Goal: Information Seeking & Learning: Check status

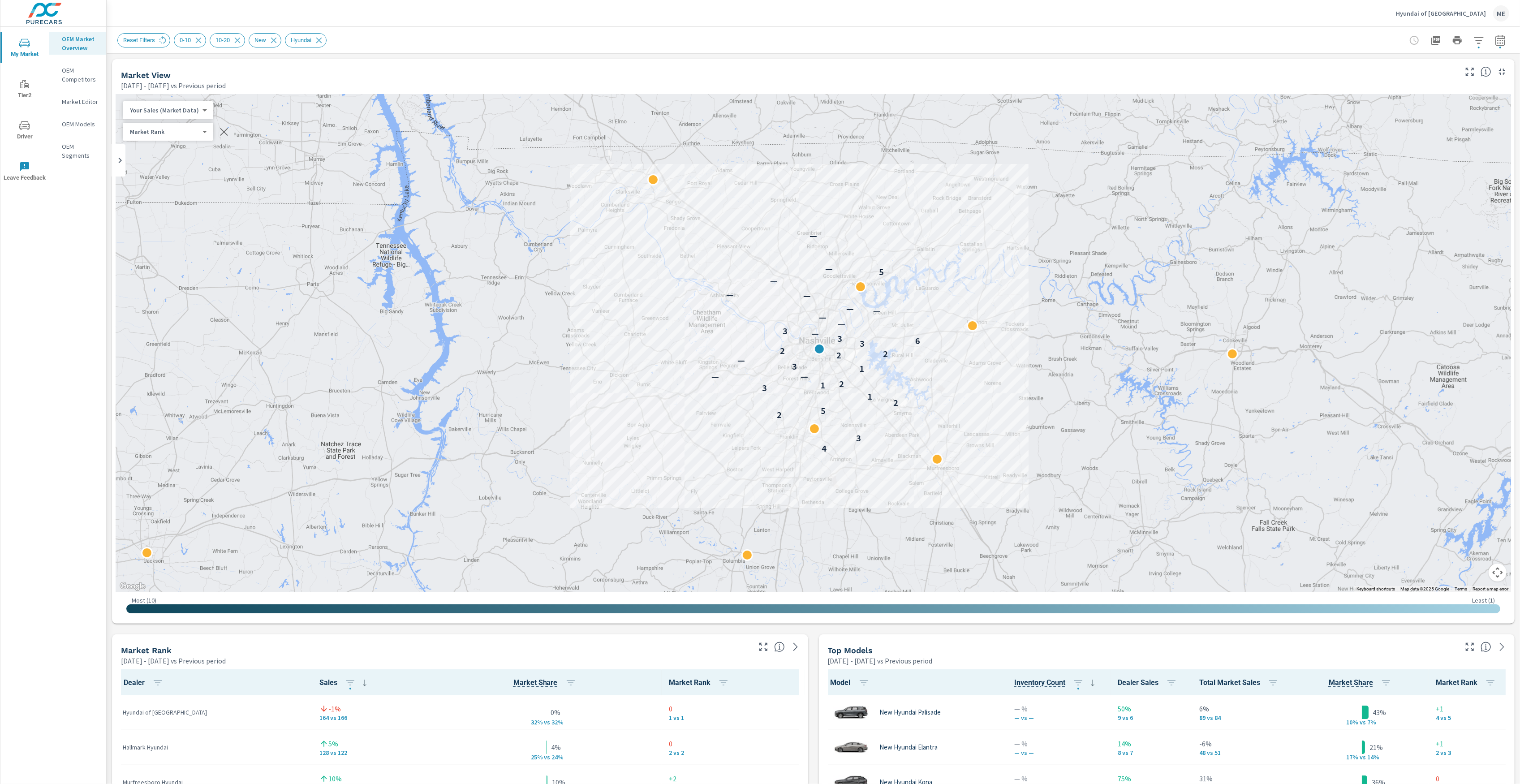
scroll to position [1, 0]
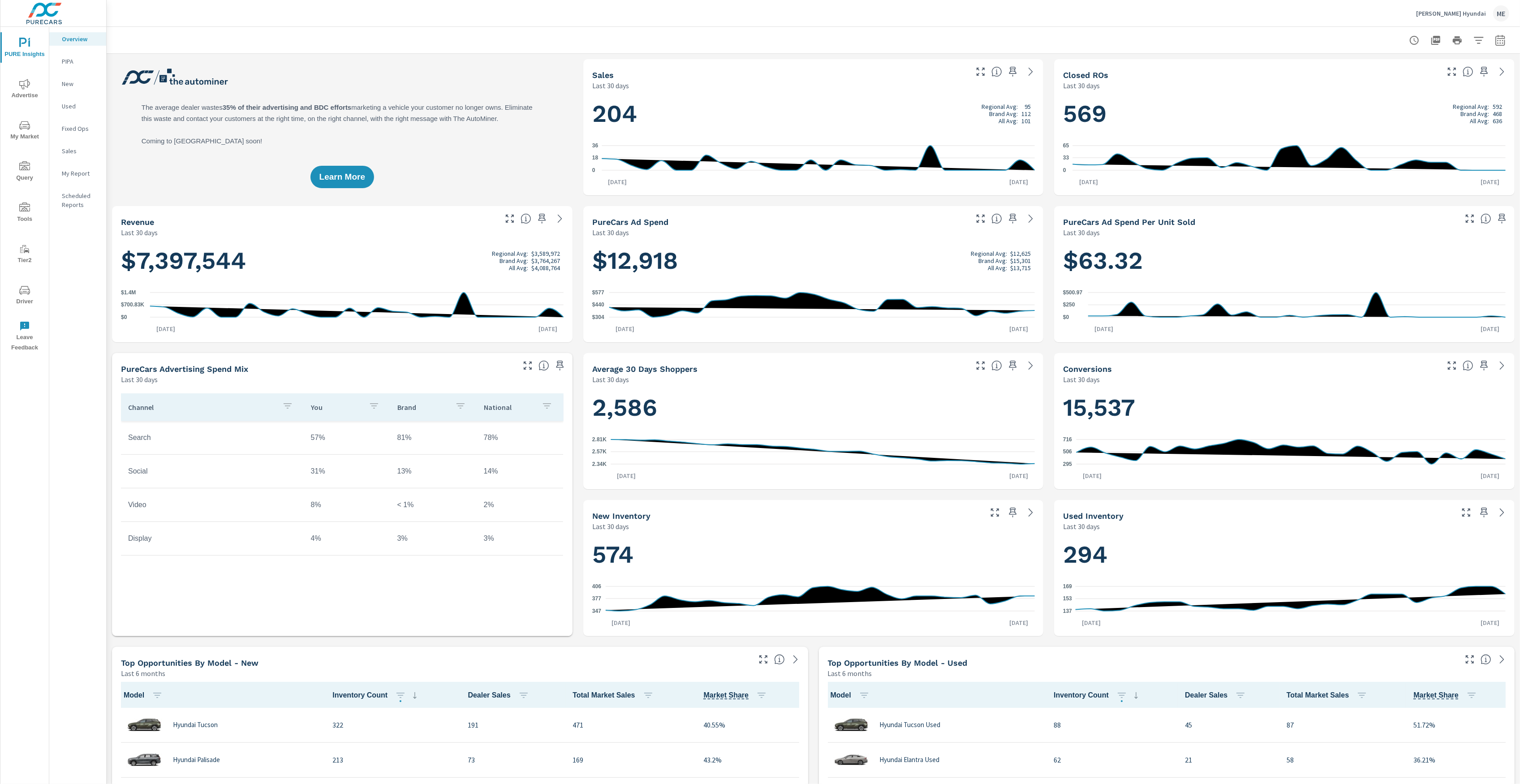
scroll to position [1, 0]
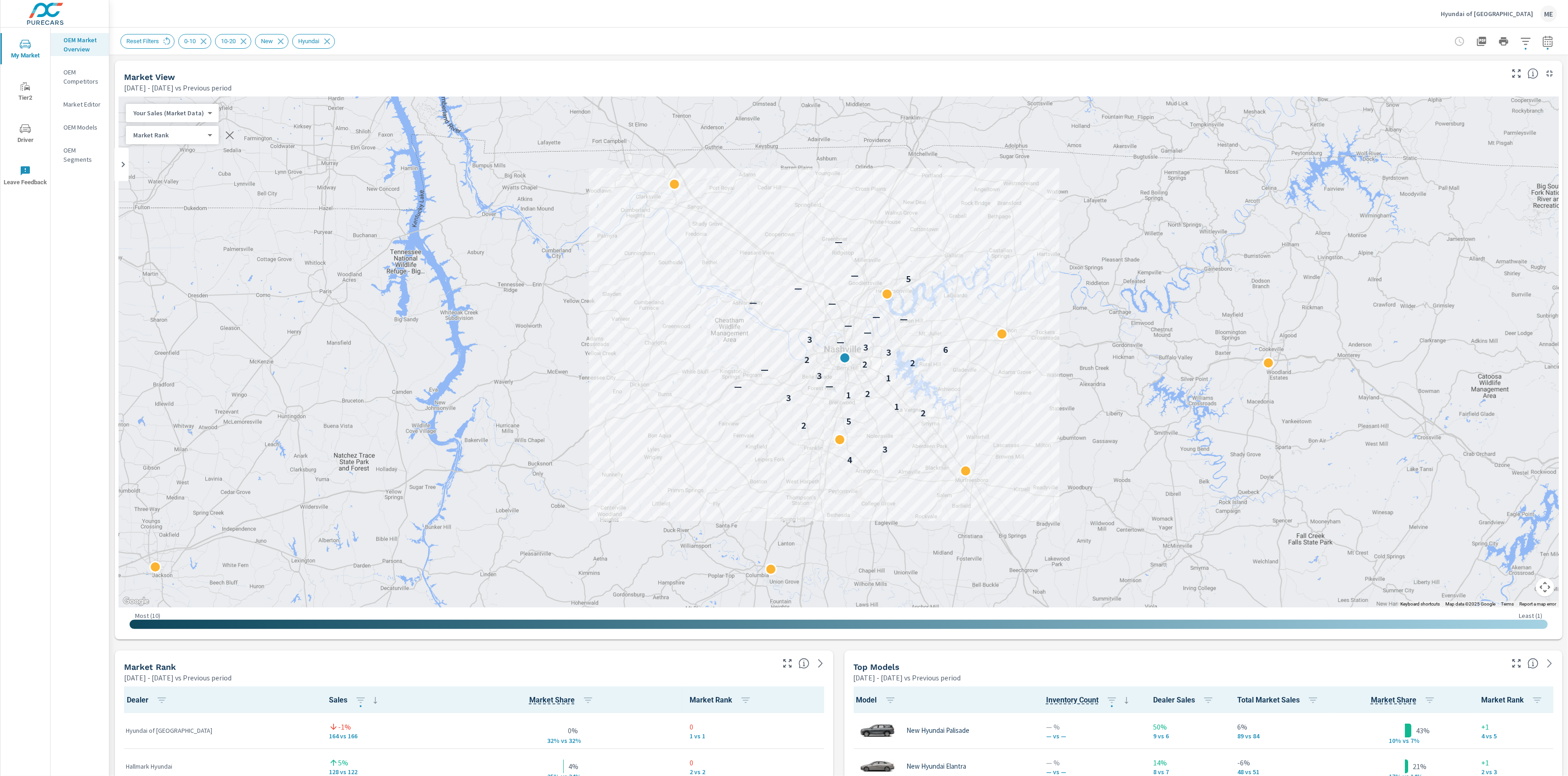
scroll to position [1, 0]
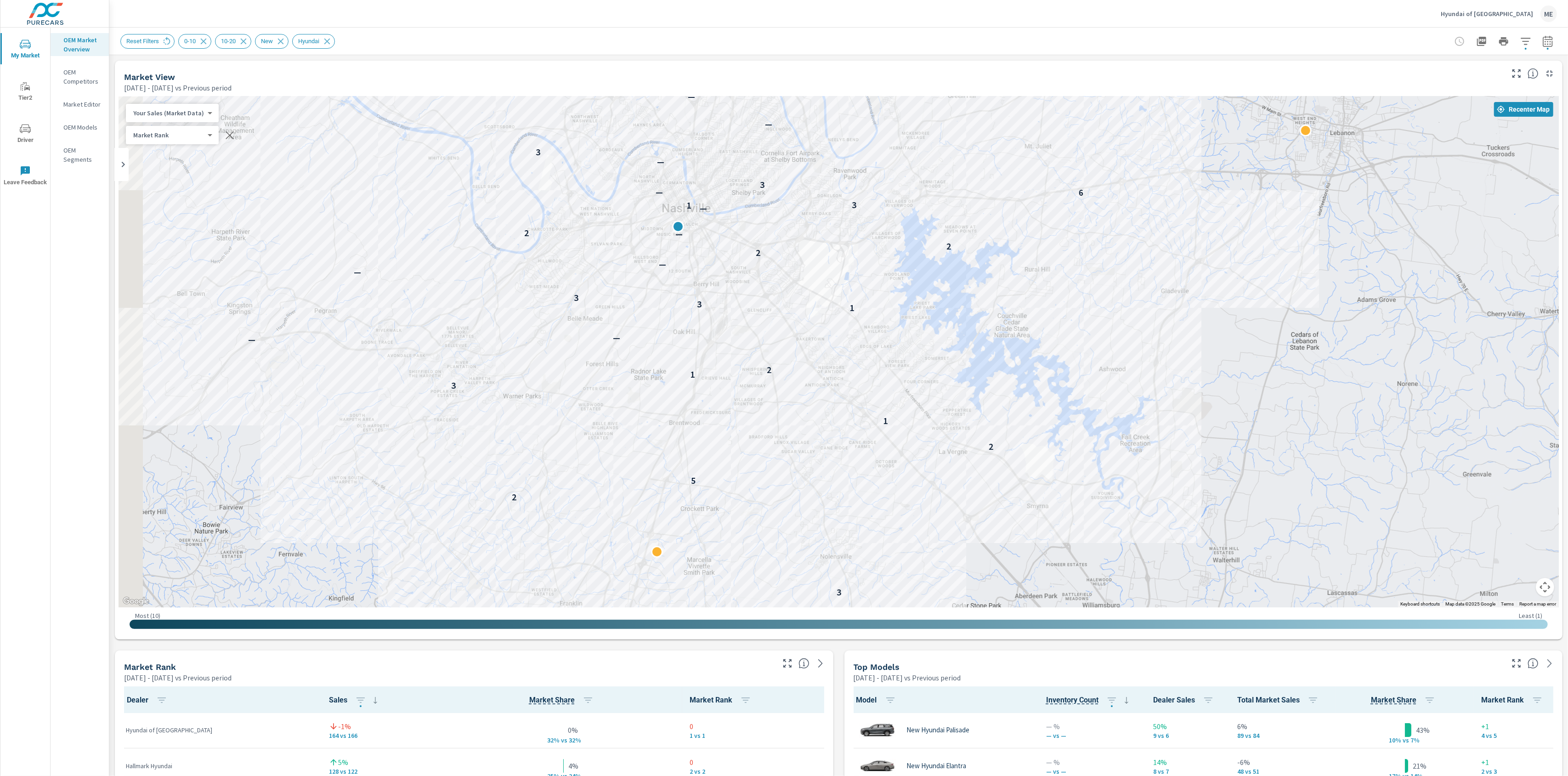
drag, startPoint x: 849, startPoint y: 399, endPoint x: 1236, endPoint y: 429, distance: 388.2
click at [1236, 429] on div "4 3 2 5 2 1 3 1 2 — — 1 3 3 — — 2 2 — 2 — 1 3 6 — 3 — 3 — — — — — — — 5 —" at bounding box center [839, 351] width 1440 height 511
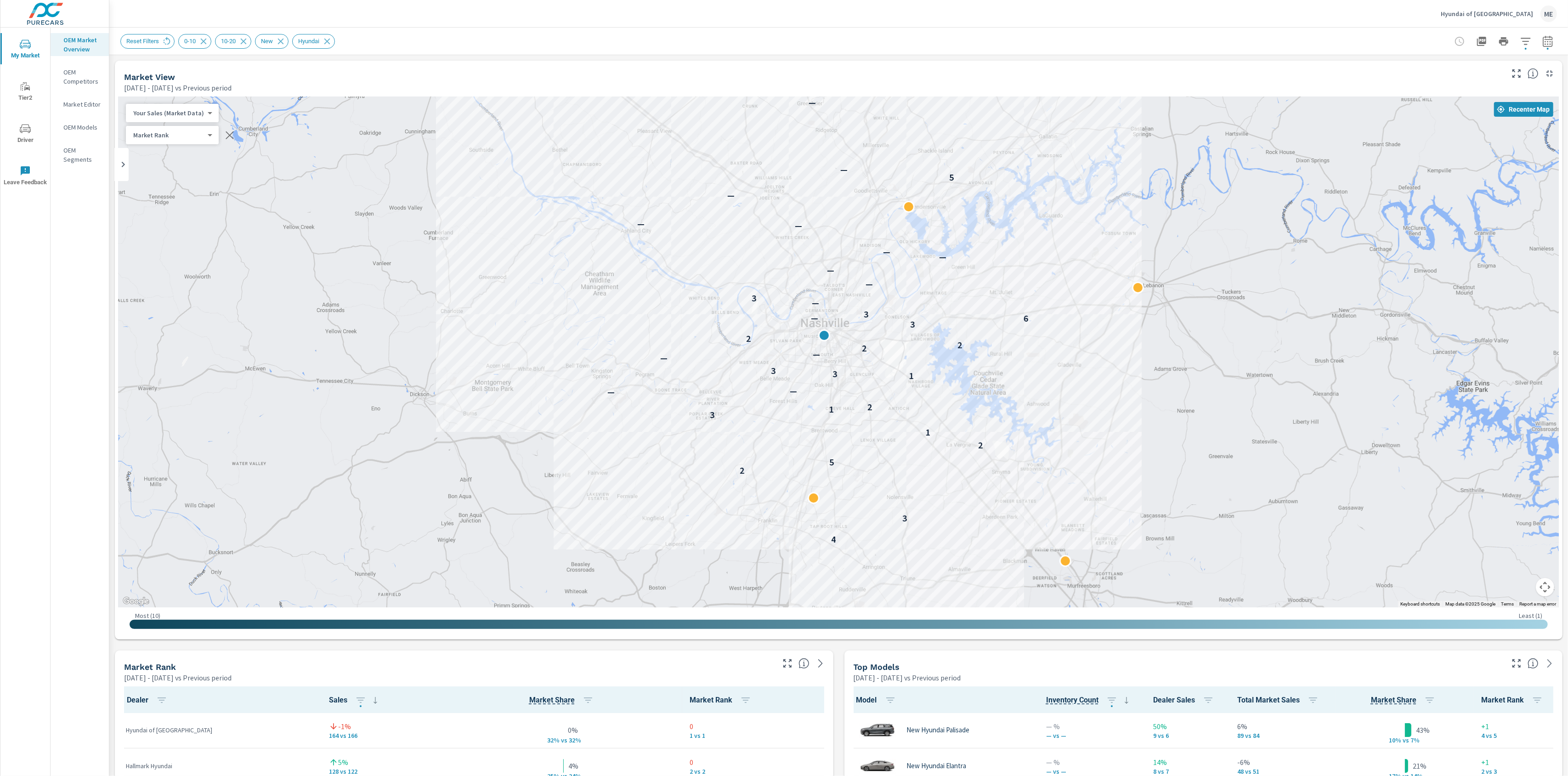
drag, startPoint x: 673, startPoint y: 391, endPoint x: 612, endPoint y: 428, distance: 71.3
click at [698, 422] on div "4 3 2 5 2 1 3 1 2 — — 1 3 3 — — 2 2 — 2 3 6 — 3 — 3 — — — — — — — 5 — —" at bounding box center [839, 351] width 1440 height 511
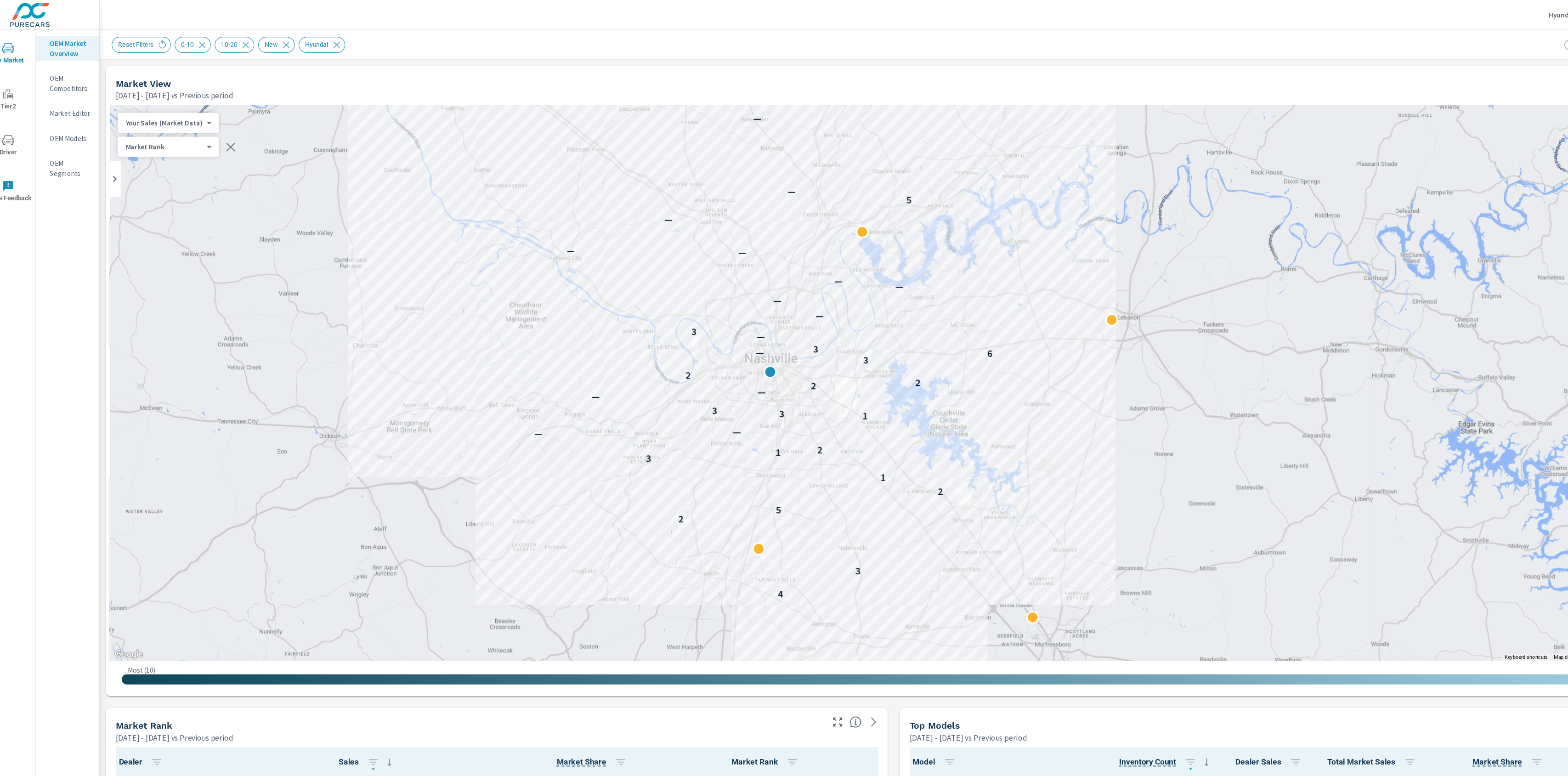
drag, startPoint x: 1052, startPoint y: 451, endPoint x: 953, endPoint y: 458, distance: 99.2
click at [953, 458] on div "4 3 2 5 2 1 3 1 2 — — 1 3 3 — — 2 2 — 2 3 6 — 3 — 3 — — — — — — — 5 — —" at bounding box center [1328, 689] width 1176 height 662
click at [177, 112] on body "My Market Tier2 Driver Leave Feedback OEM Market Overview OEM Competitors Marke…" at bounding box center [784, 388] width 1568 height 776
click at [172, 141] on li "Total Market Sales" at bounding box center [170, 142] width 89 height 15
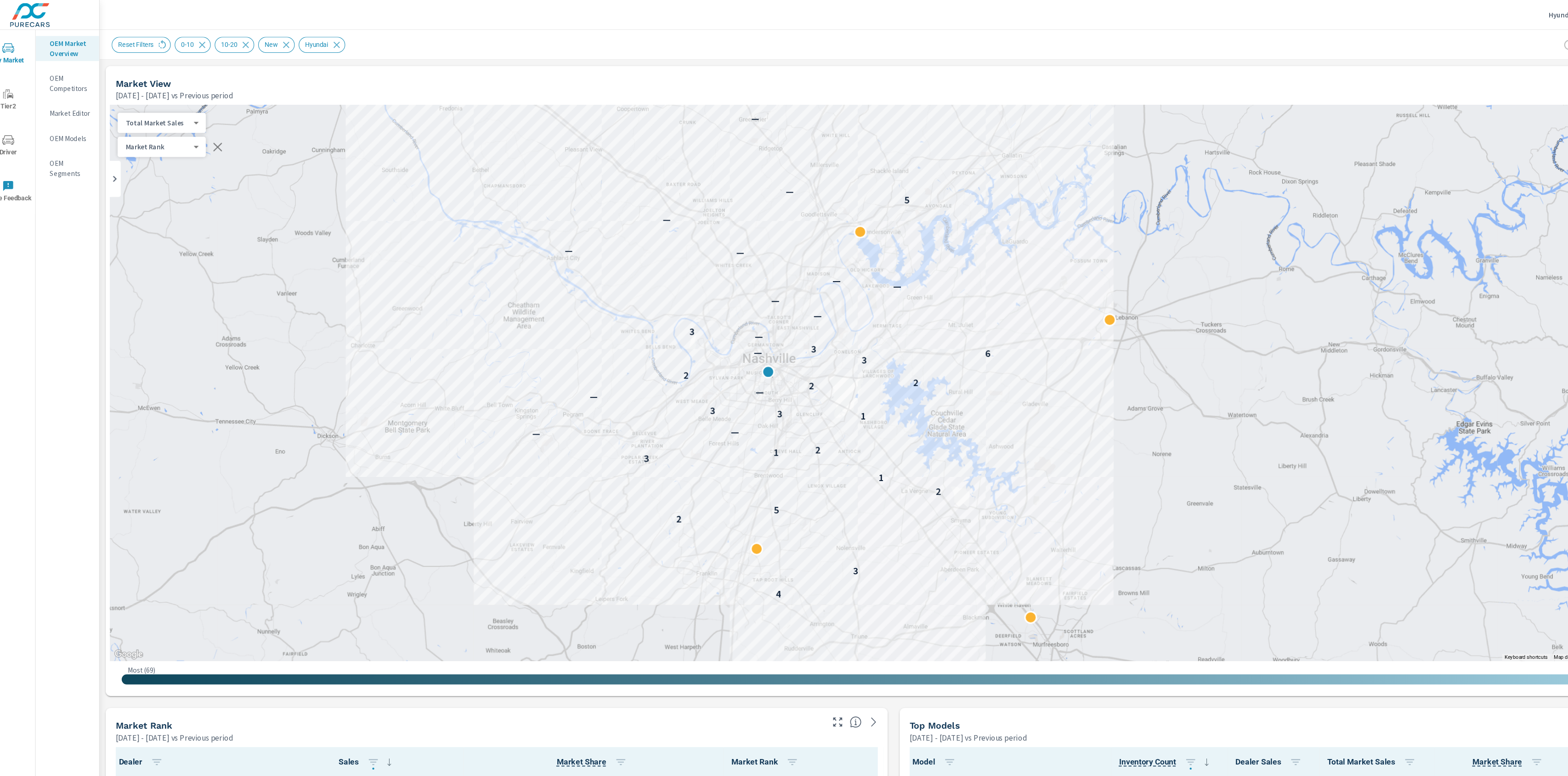
click at [161, 113] on body "My Market Tier2 Driver Leave Feedback OEM Market Overview OEM Competitors Marke…" at bounding box center [784, 388] width 1568 height 776
click at [582, 67] on div at bounding box center [784, 388] width 1568 height 776
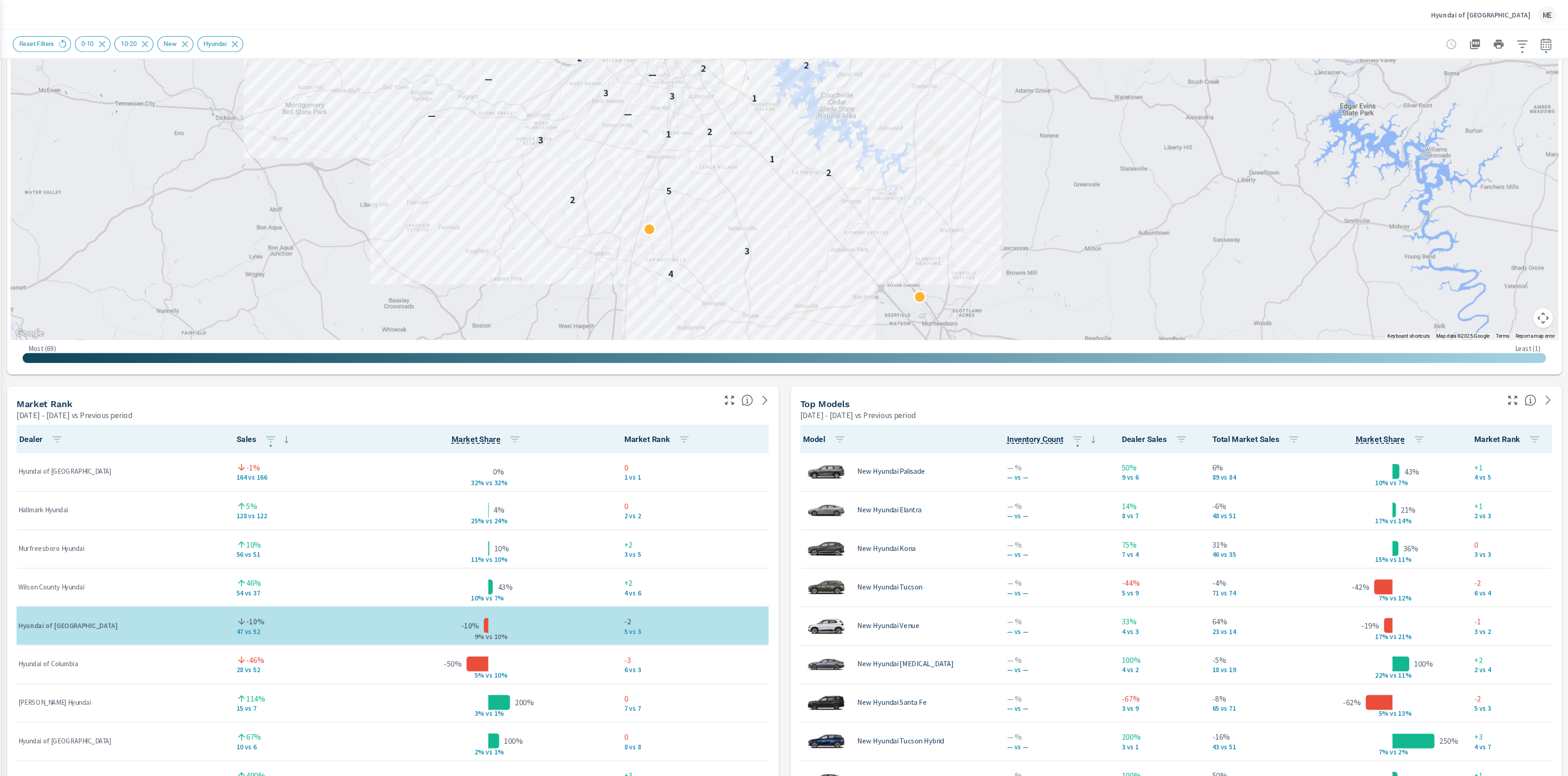
click at [837, 399] on div "Market View Apr 01, 2025 - Jun 30, 2025 vs Previous period ← Move left → Move r…" at bounding box center [839, 551] width 1458 height 1573
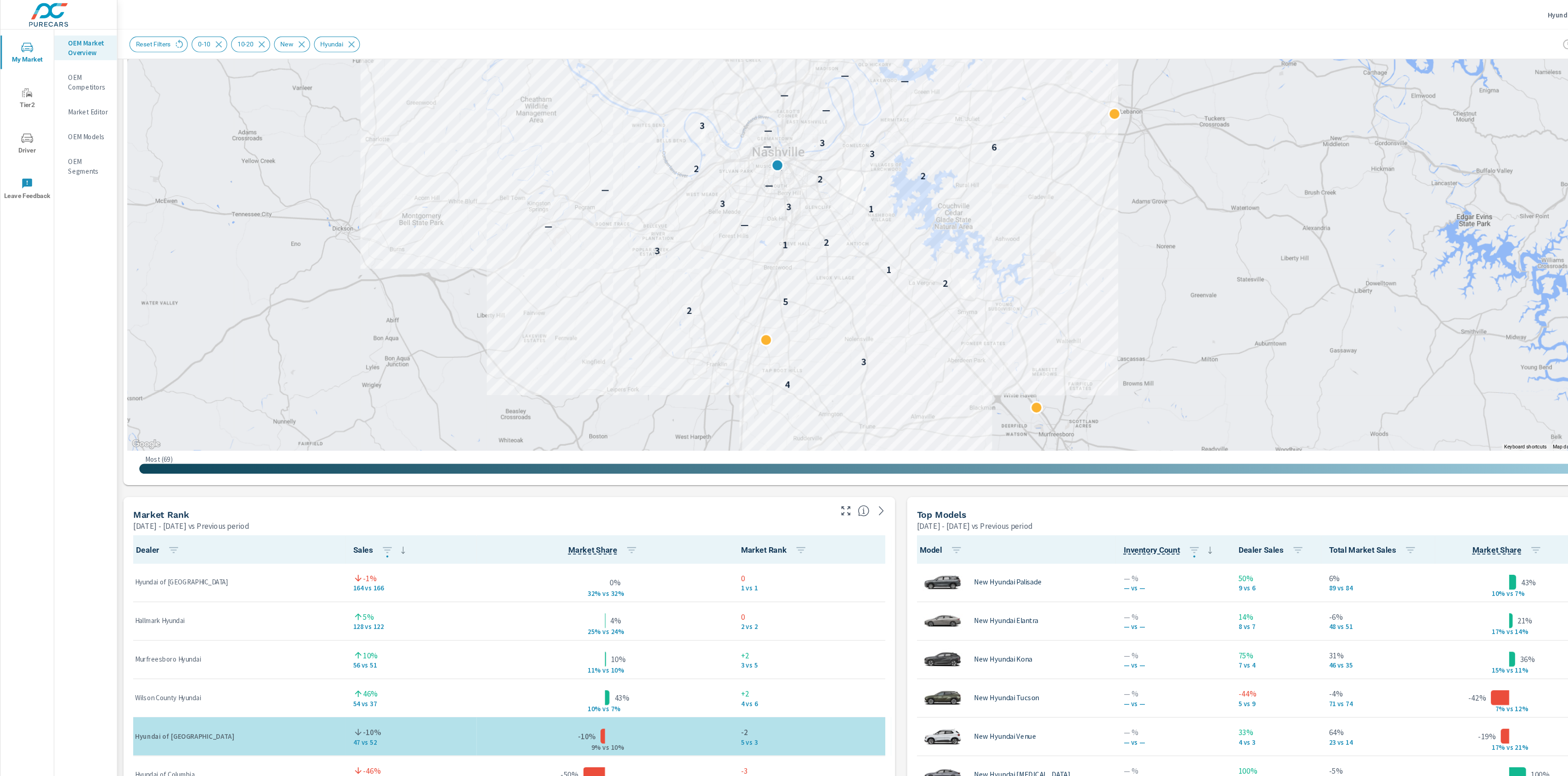
click at [834, 464] on div "Market View Apr 01, 2025 - Jun 30, 2025 vs Previous period ← Move left → Move r…" at bounding box center [839, 654] width 1458 height 1573
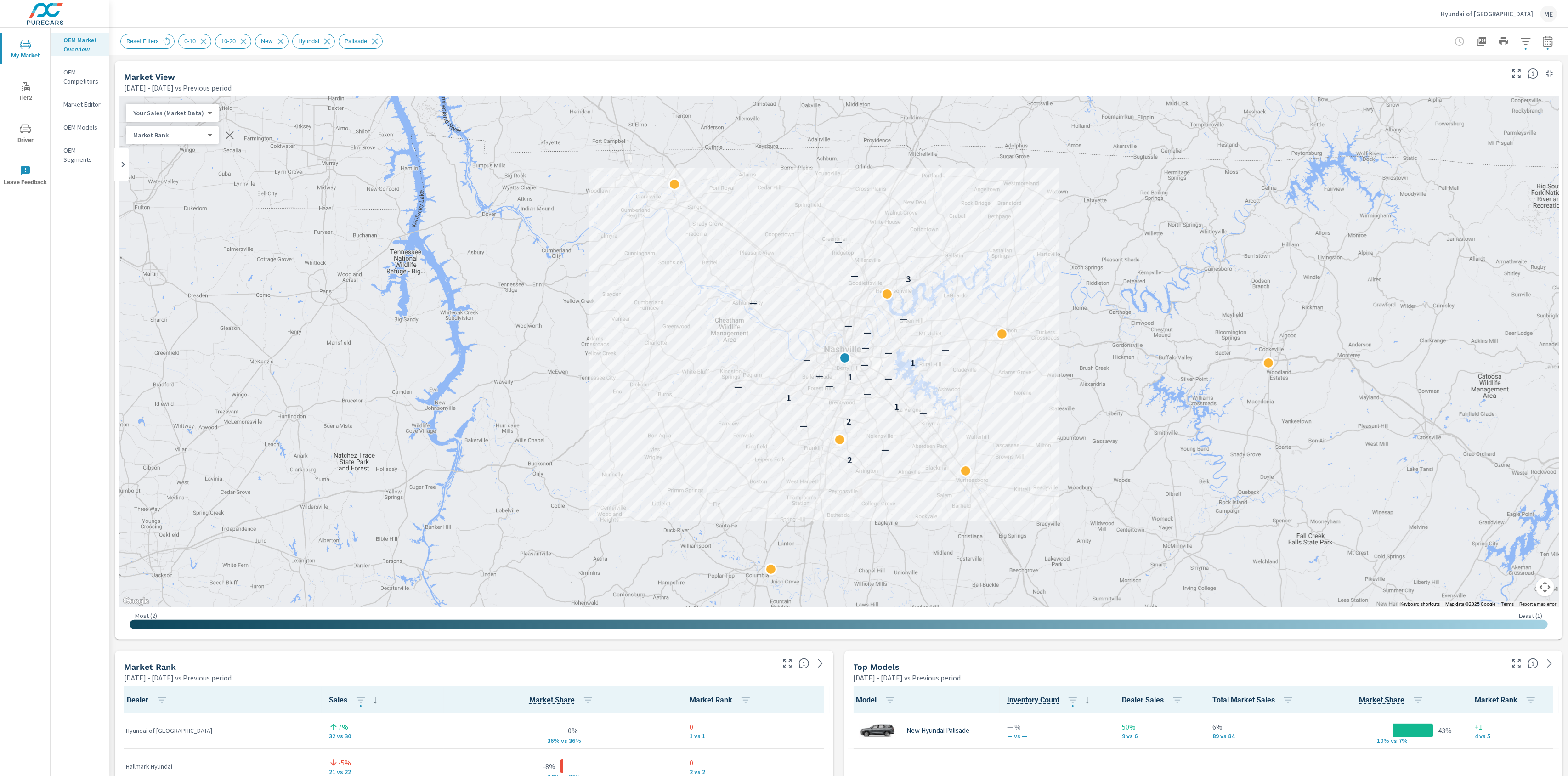
scroll to position [1, 0]
click at [508, 75] on div "Market View" at bounding box center [813, 77] width 1378 height 10
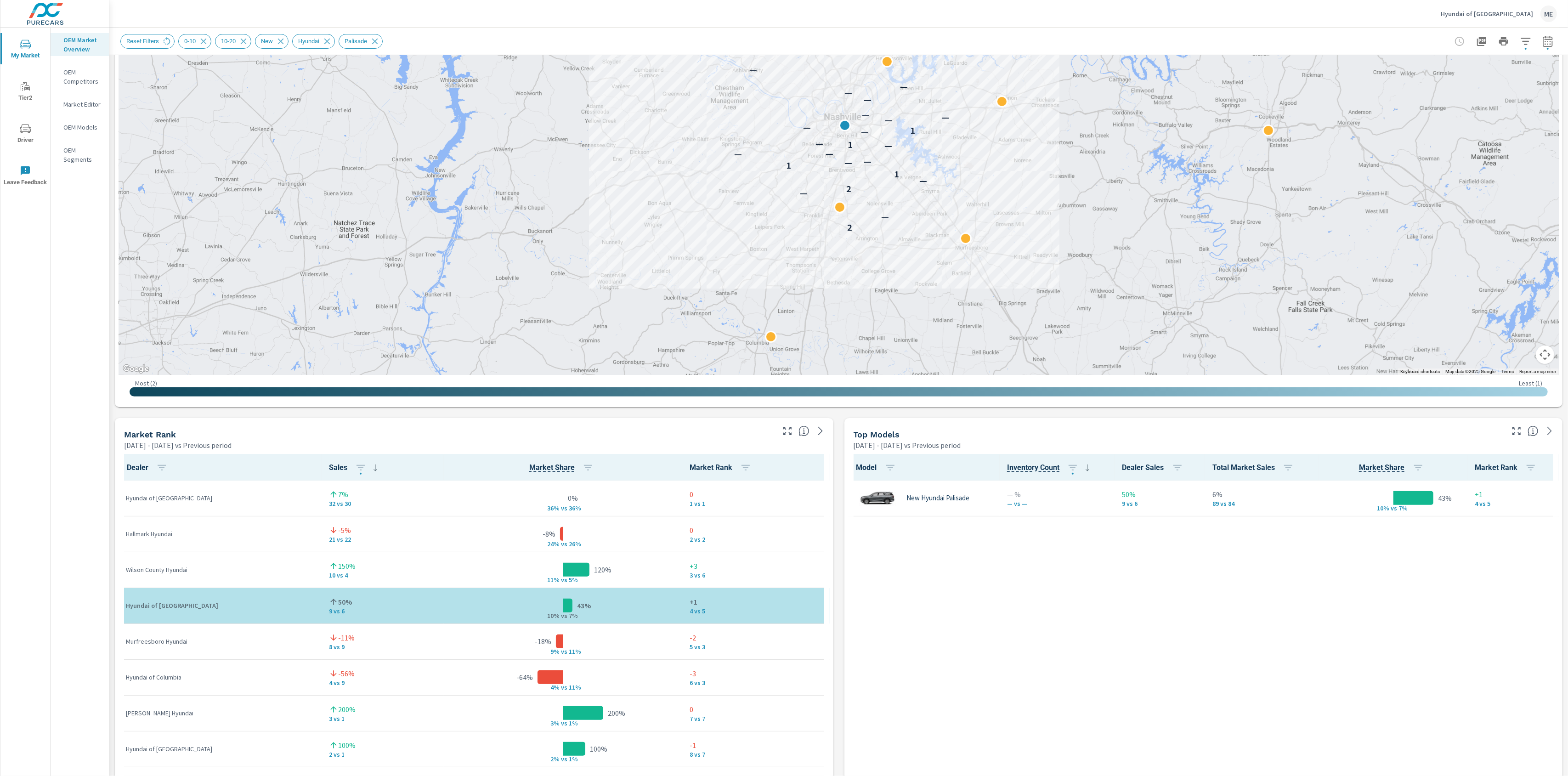
scroll to position [245, 0]
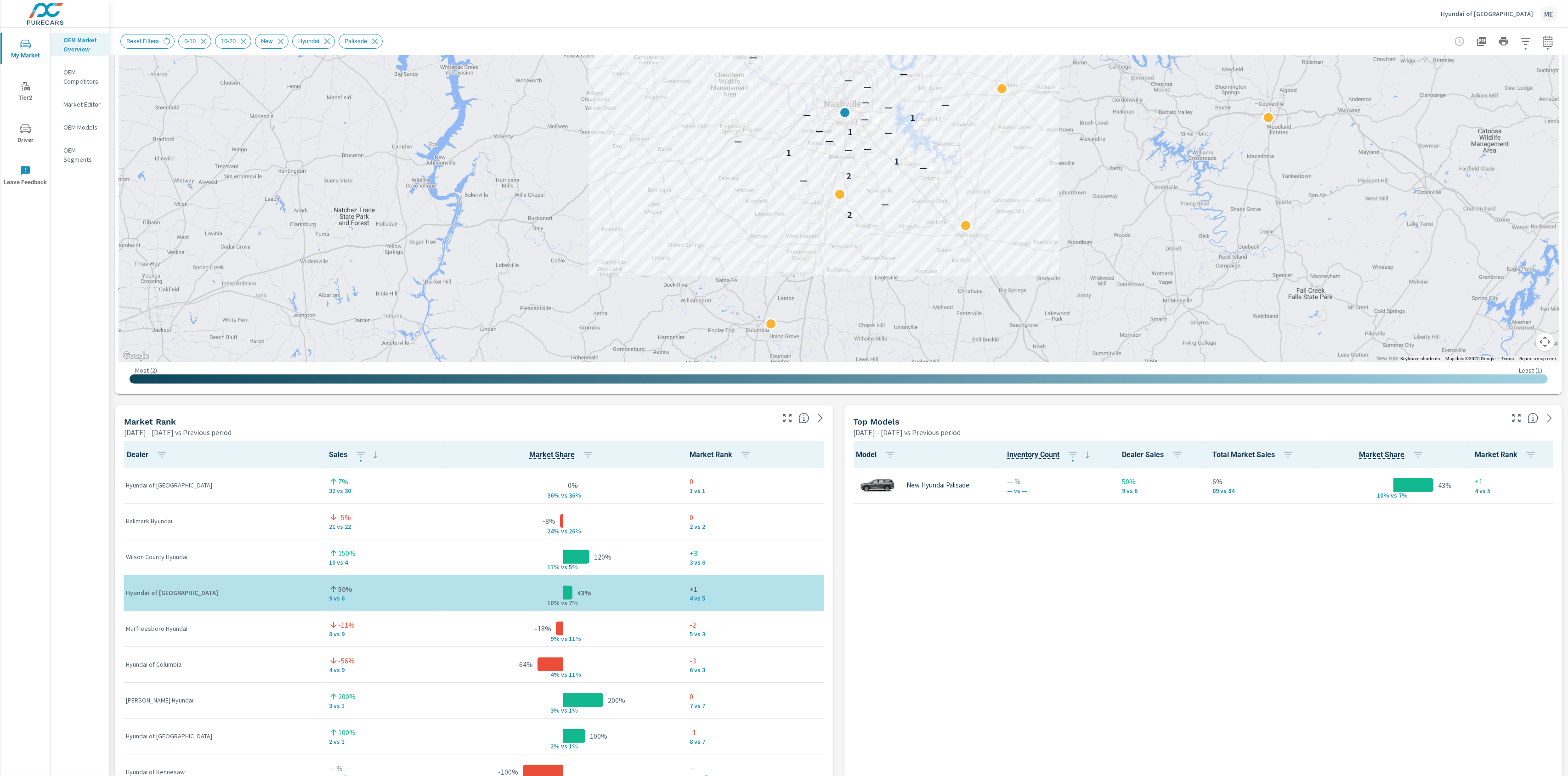
click at [839, 546] on div "Market View Apr 01, 2025 - Jun 30, 2025 vs Previous period ← Move left → Move r…" at bounding box center [839, 596] width 1458 height 1573
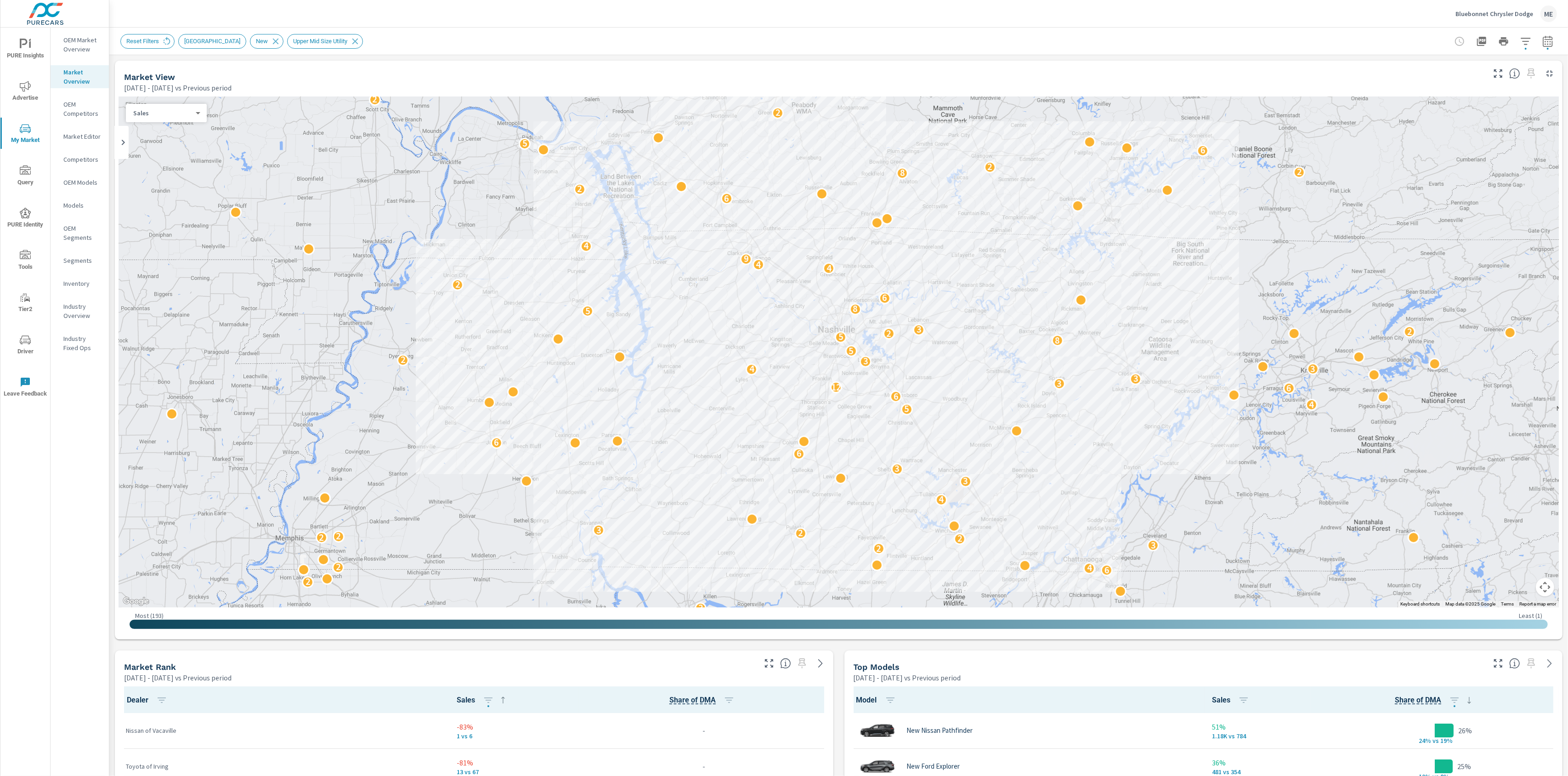
scroll to position [1, 0]
click at [862, 31] on div "Reset Filters [GEOGRAPHIC_DATA] New Upper Mid Size Utility" at bounding box center [839, 41] width 1437 height 27
click at [1500, 666] on icon "button" at bounding box center [1498, 663] width 11 height 11
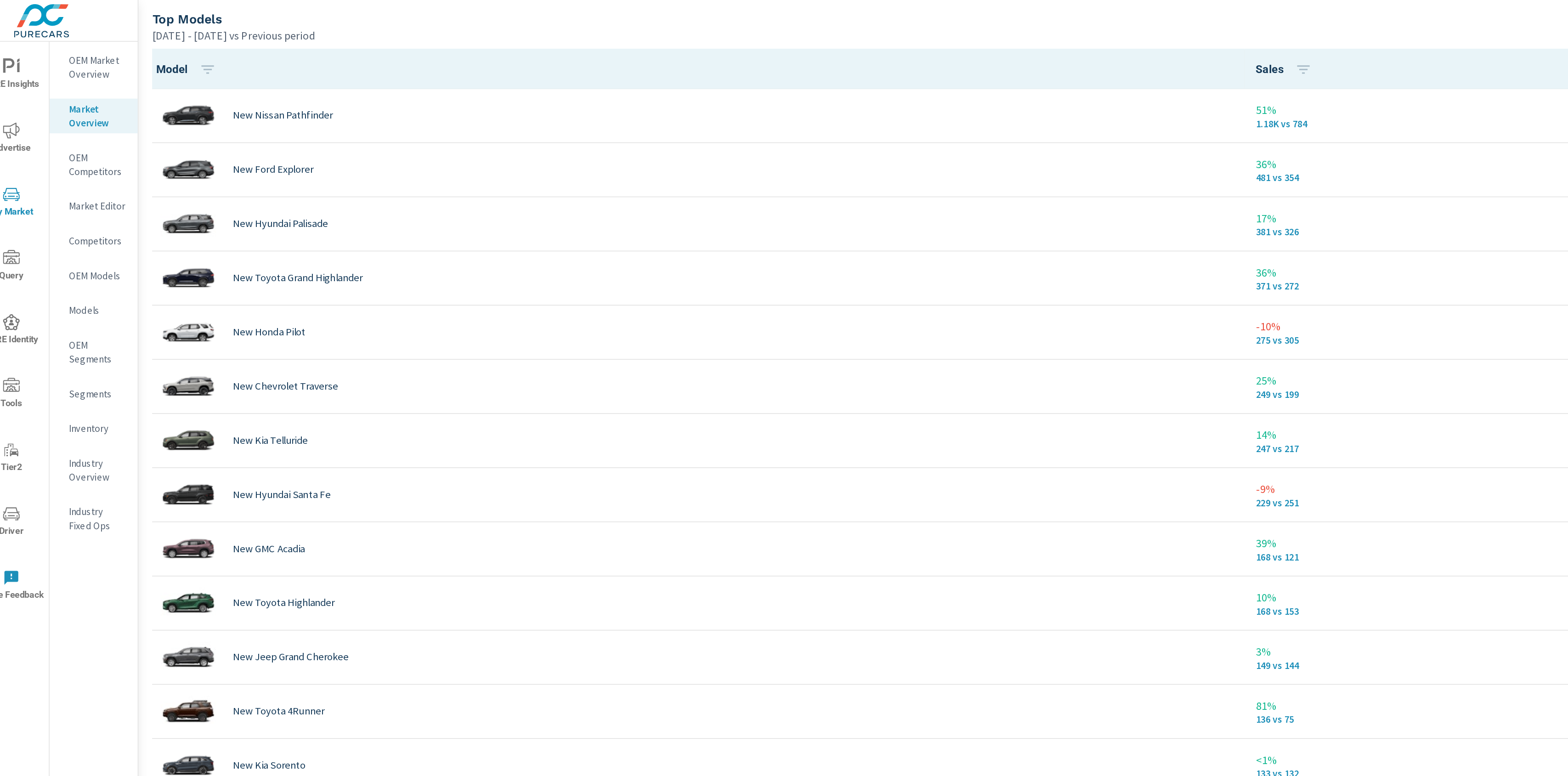
click at [708, 18] on div "[DATE] - [DATE] vs Previous period" at bounding box center [803, 23] width 1370 height 11
click at [709, 16] on div "Top Models" at bounding box center [803, 12] width 1370 height 10
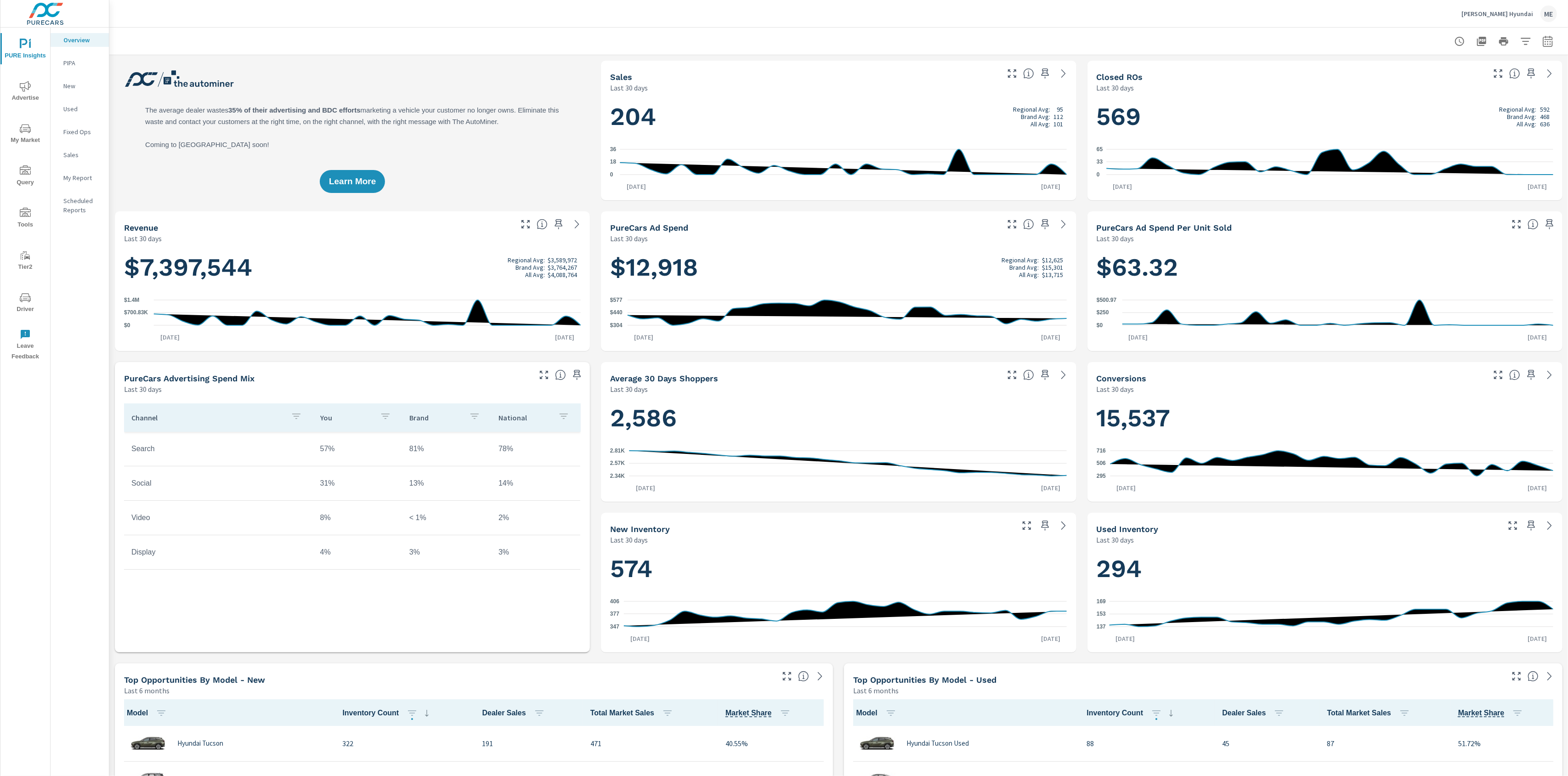
scroll to position [1, 0]
click at [1041, 18] on div "Mastrovito Hyundai ME" at bounding box center [839, 13] width 1437 height 27
click at [1082, 29] on div at bounding box center [839, 41] width 1437 height 27
click at [1045, 70] on icon "button" at bounding box center [1045, 73] width 8 height 10
click at [1043, 222] on icon "button" at bounding box center [1045, 224] width 8 height 10
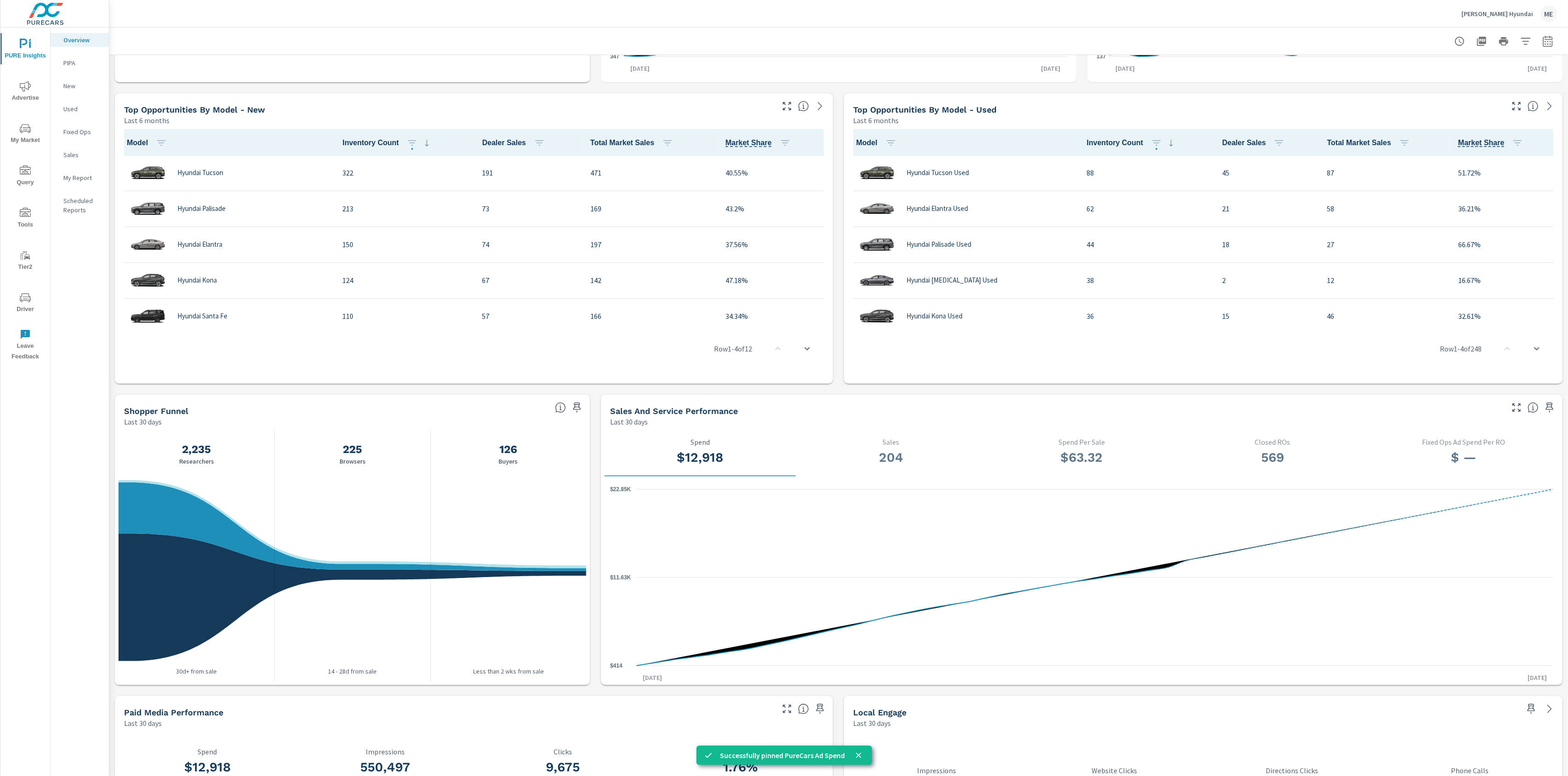
scroll to position [590, 0]
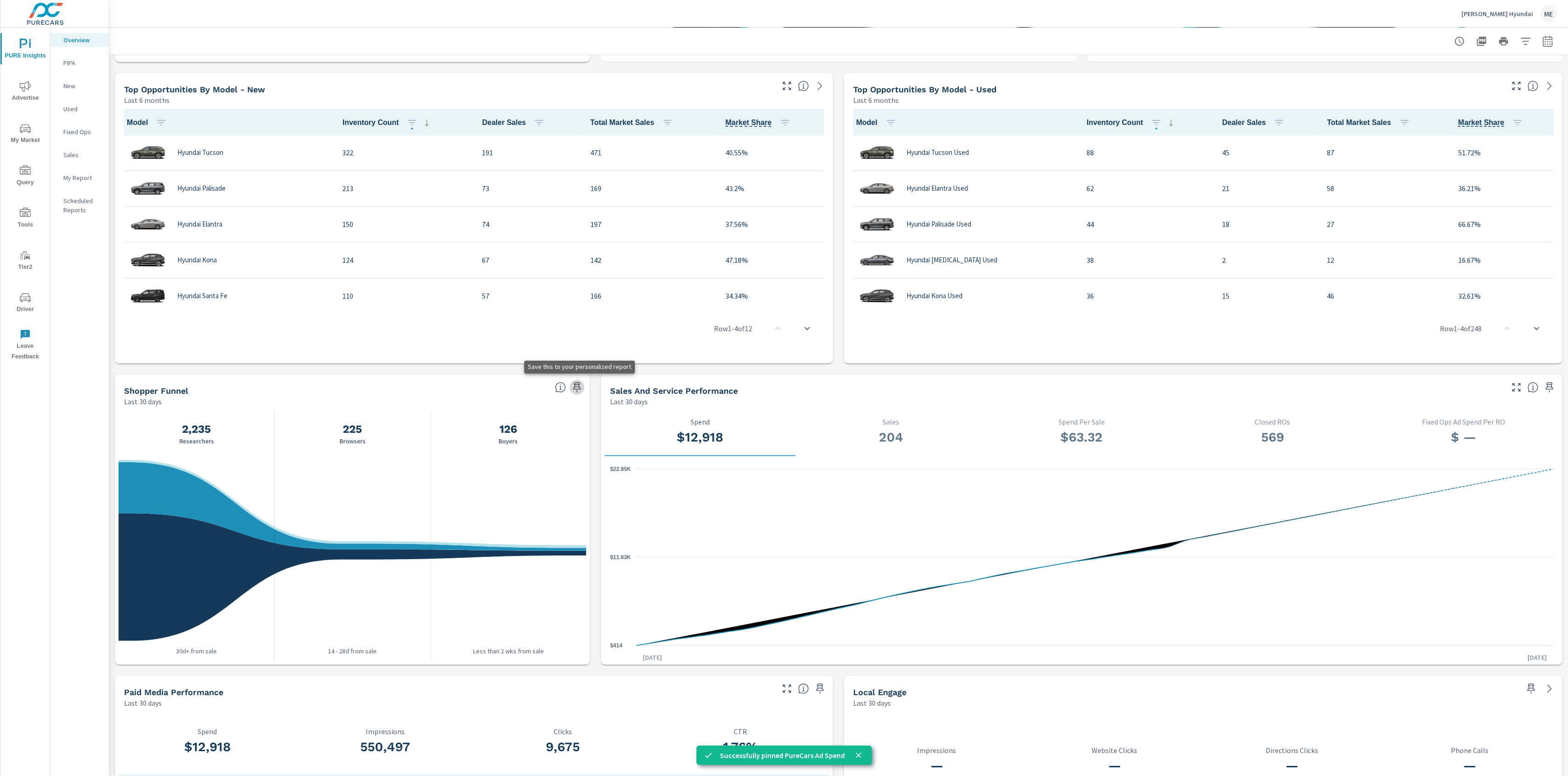
click at [573, 389] on icon "button" at bounding box center [577, 387] width 11 height 11
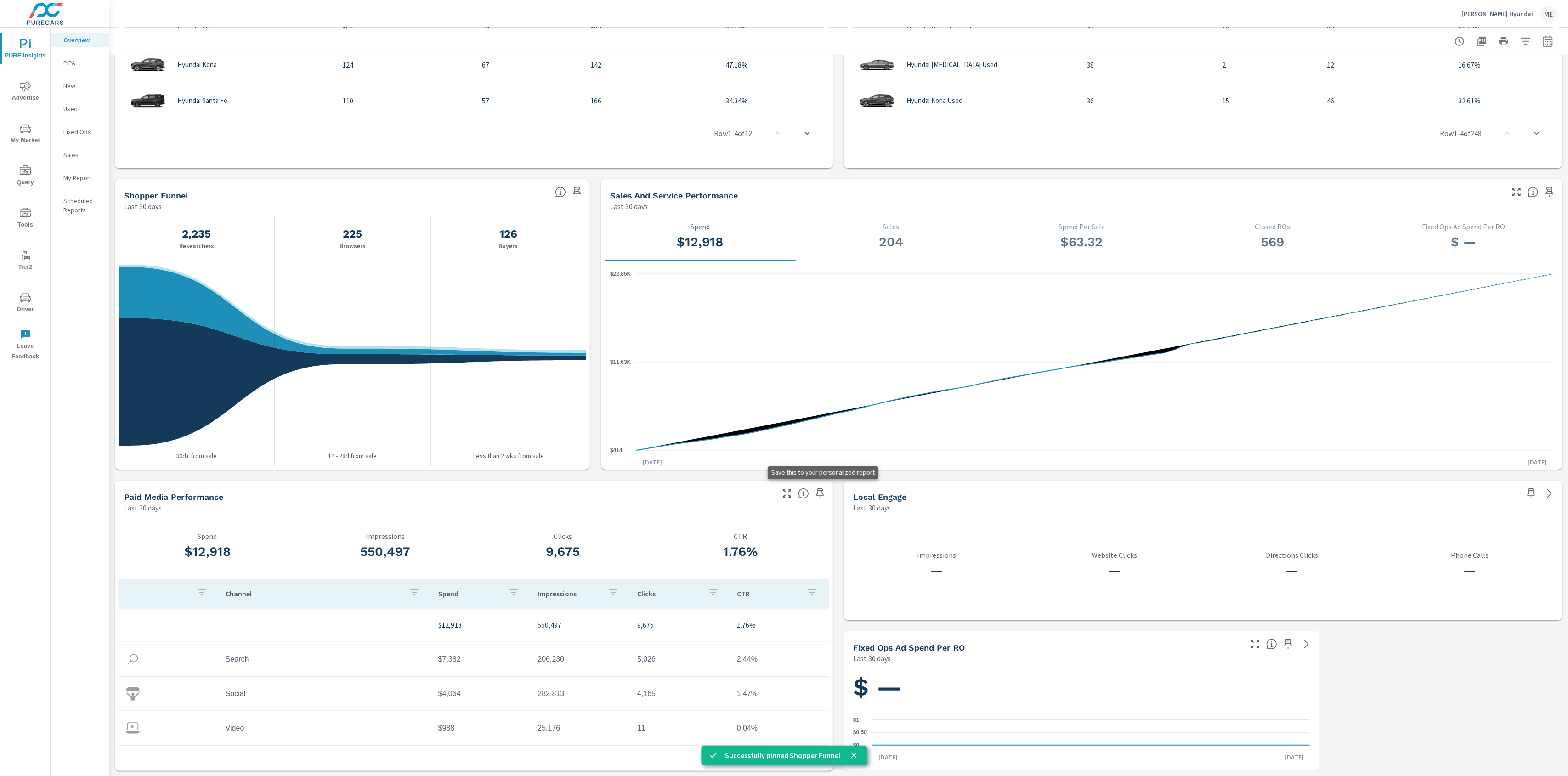
click at [824, 495] on icon "button" at bounding box center [820, 493] width 8 height 10
click at [77, 174] on p "My Report" at bounding box center [82, 178] width 38 height 9
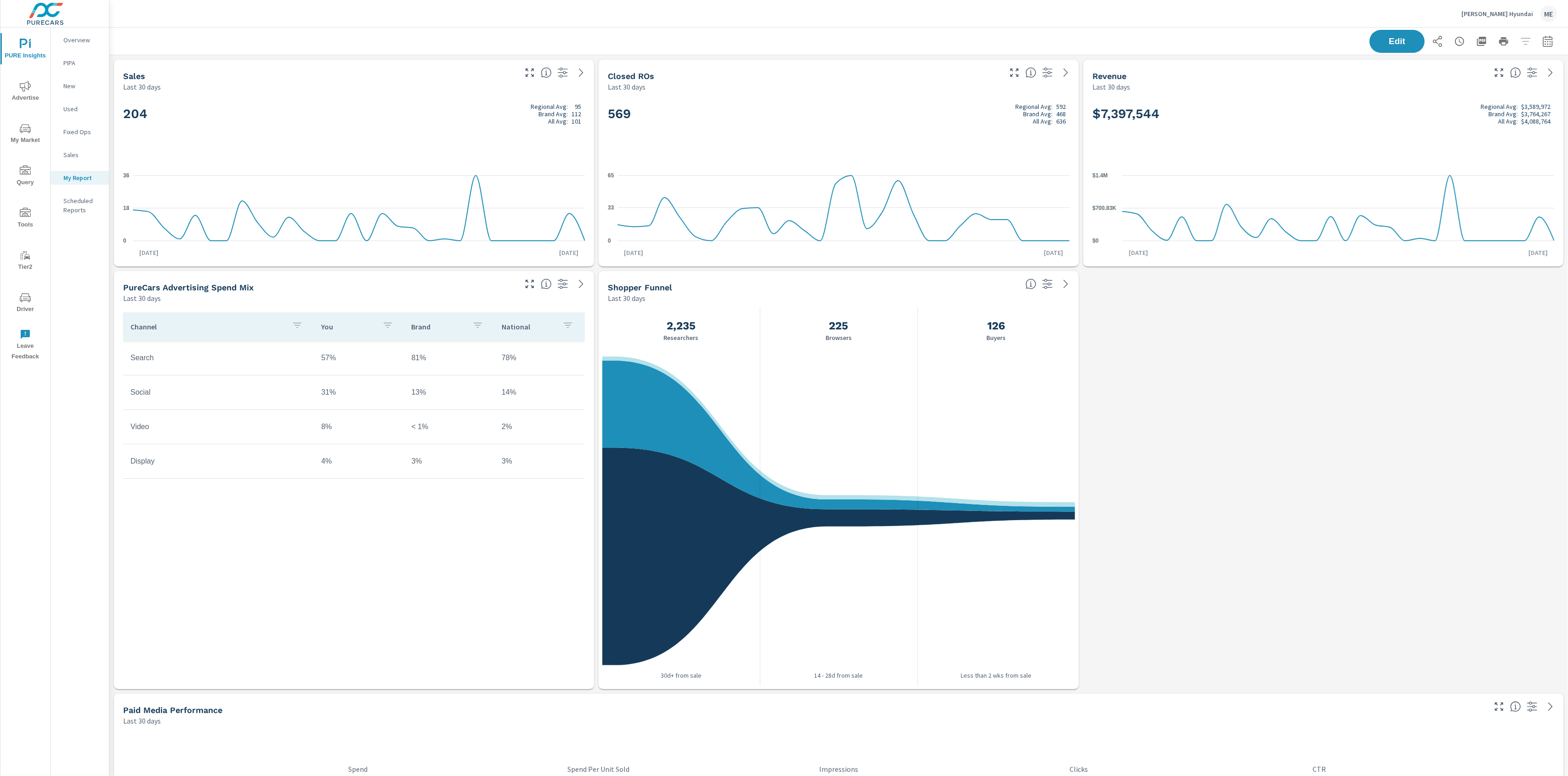
scroll to position [1, 0]
click at [71, 40] on p "Overview" at bounding box center [82, 40] width 38 height 9
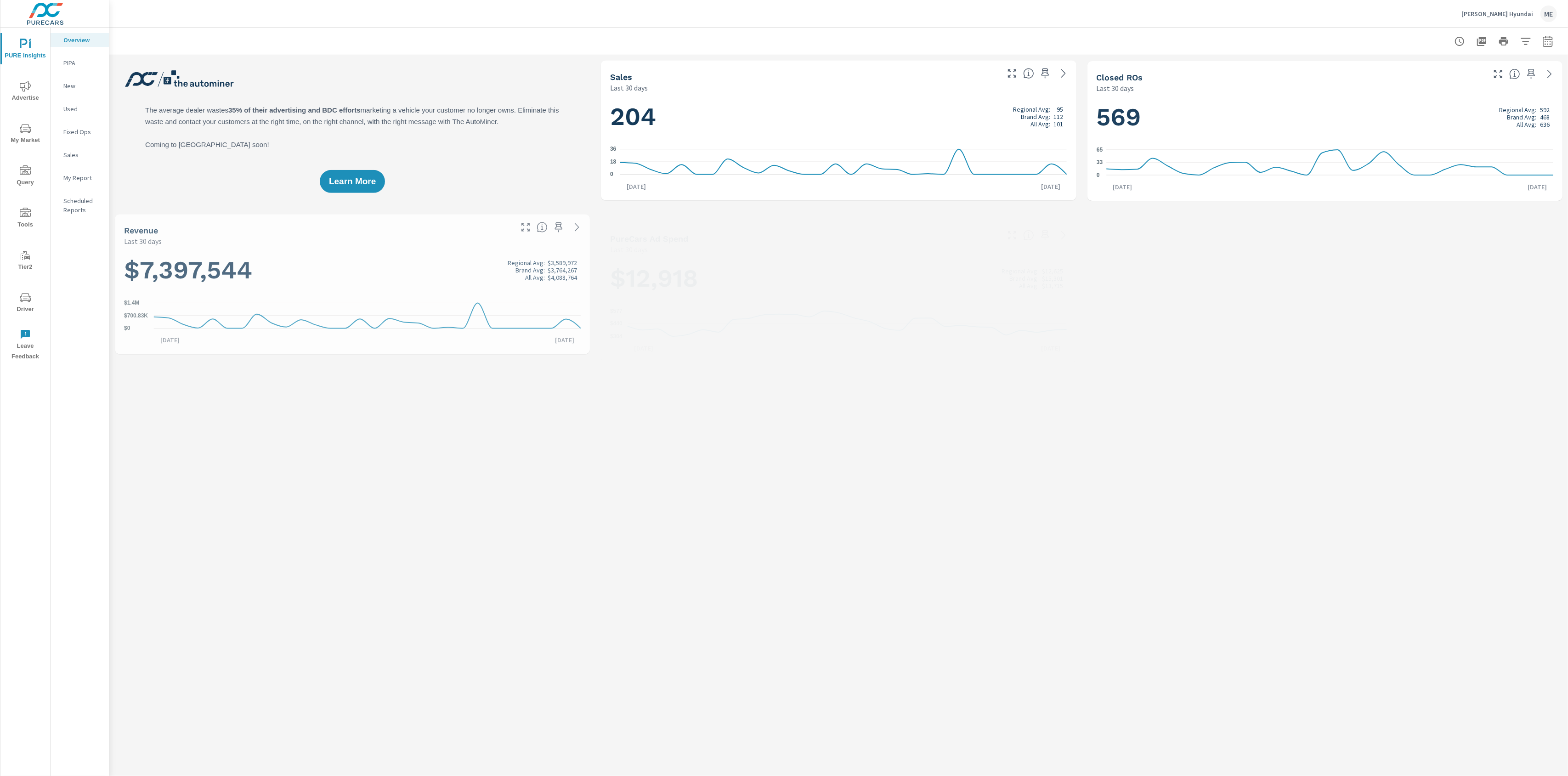
scroll to position [1, 0]
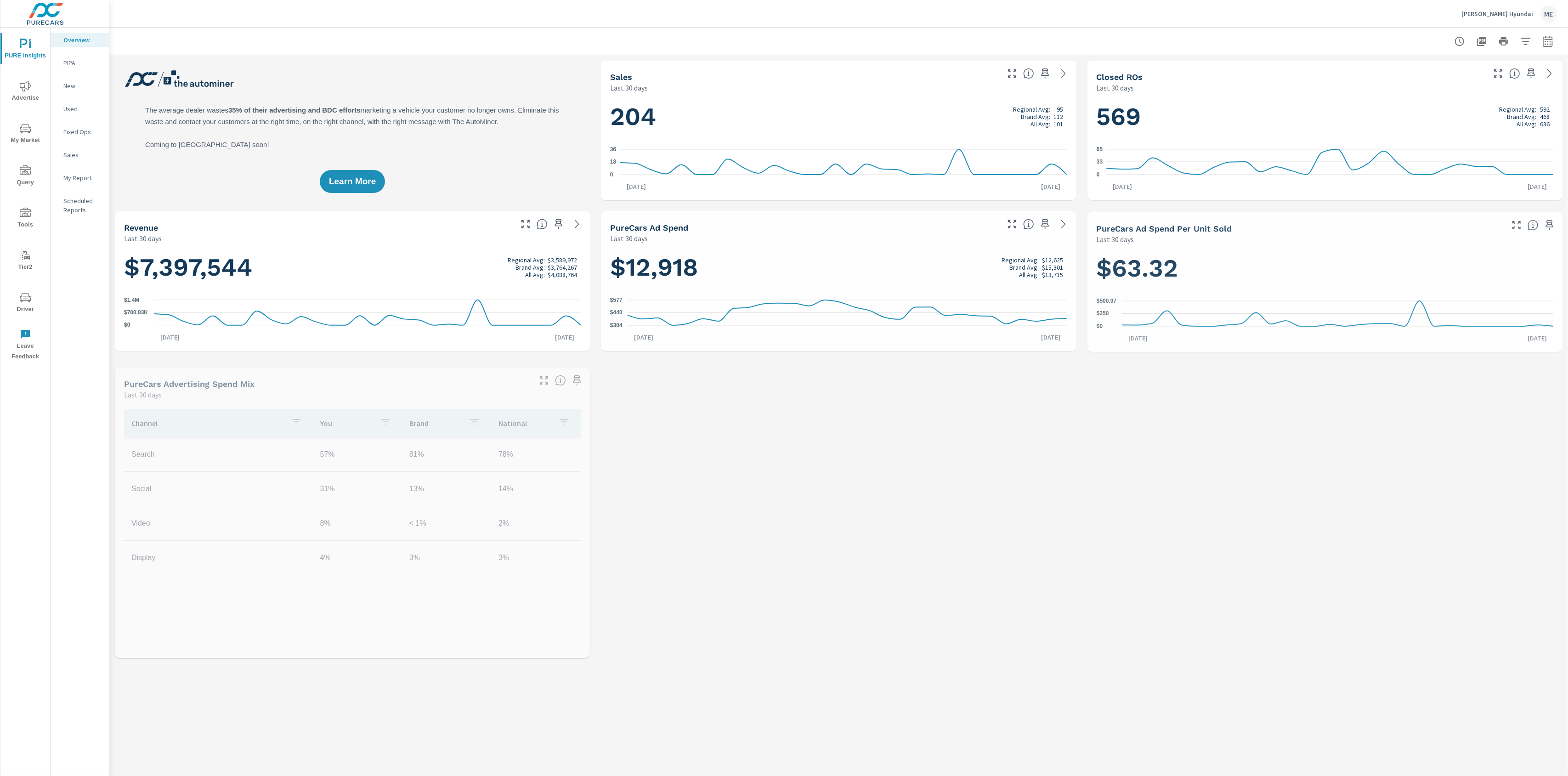
click at [874, 41] on div at bounding box center [839, 41] width 1437 height 27
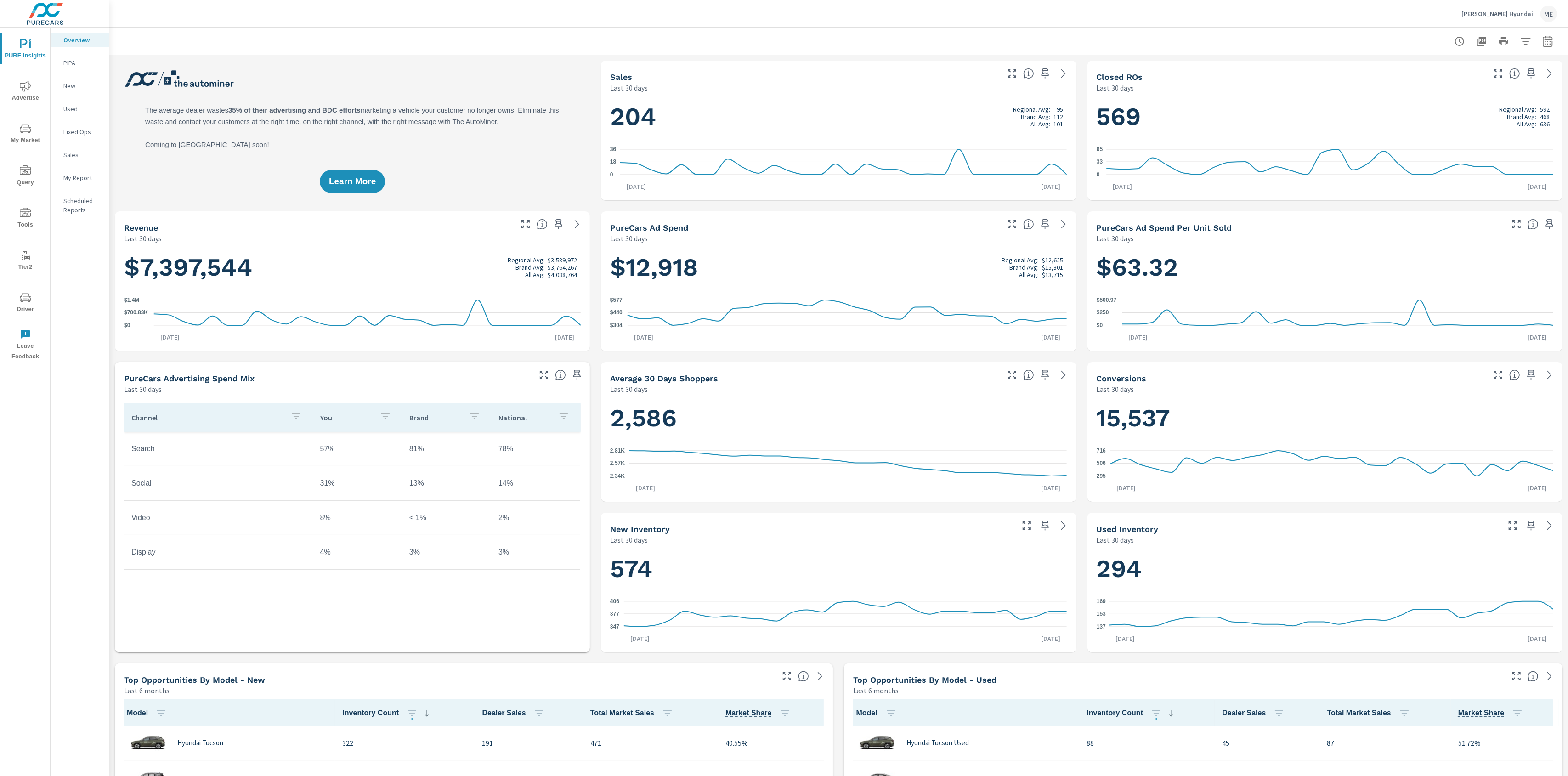
click at [1010, 47] on div at bounding box center [839, 41] width 1437 height 27
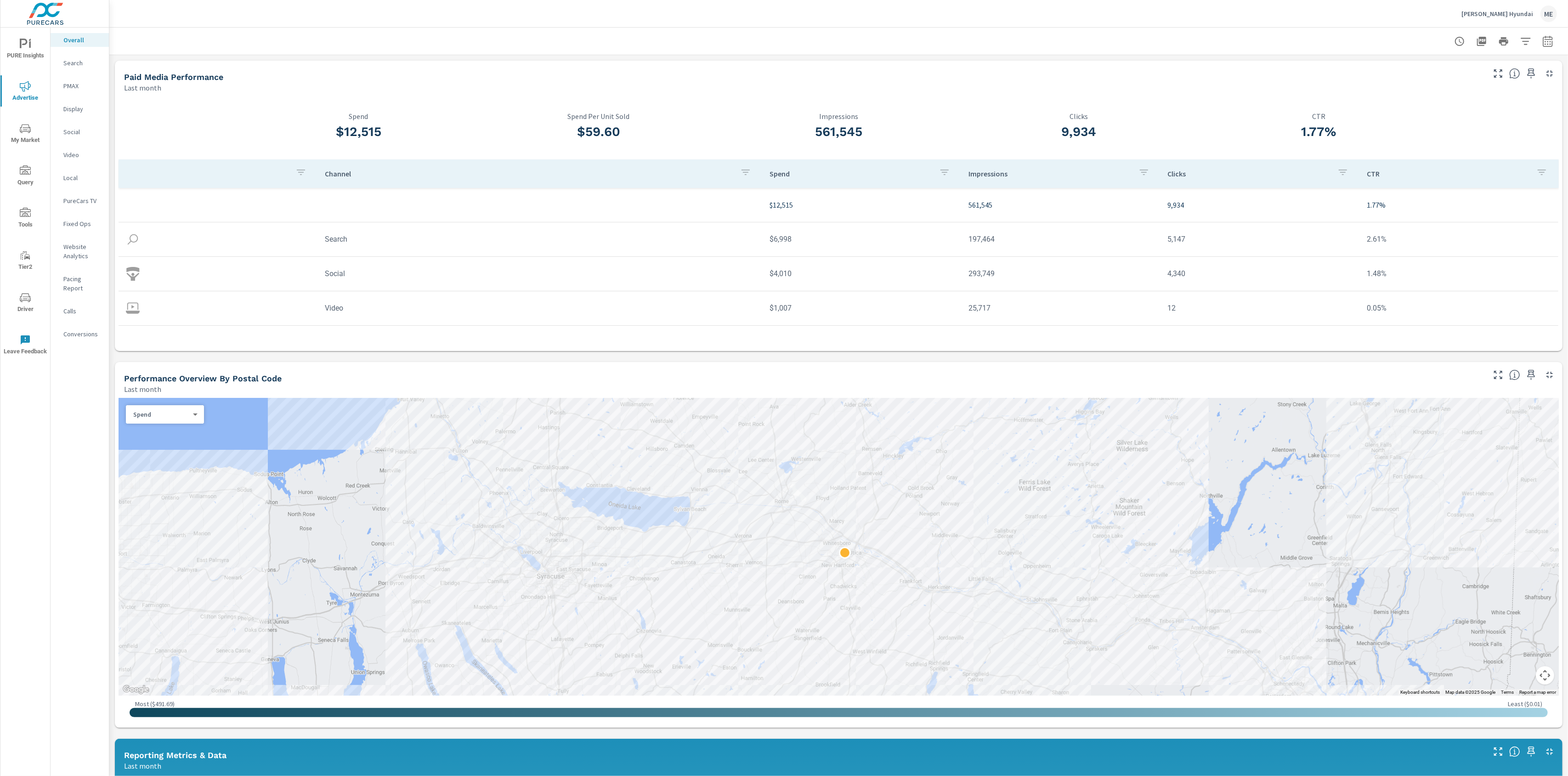
click at [74, 61] on p "Search" at bounding box center [82, 63] width 38 height 9
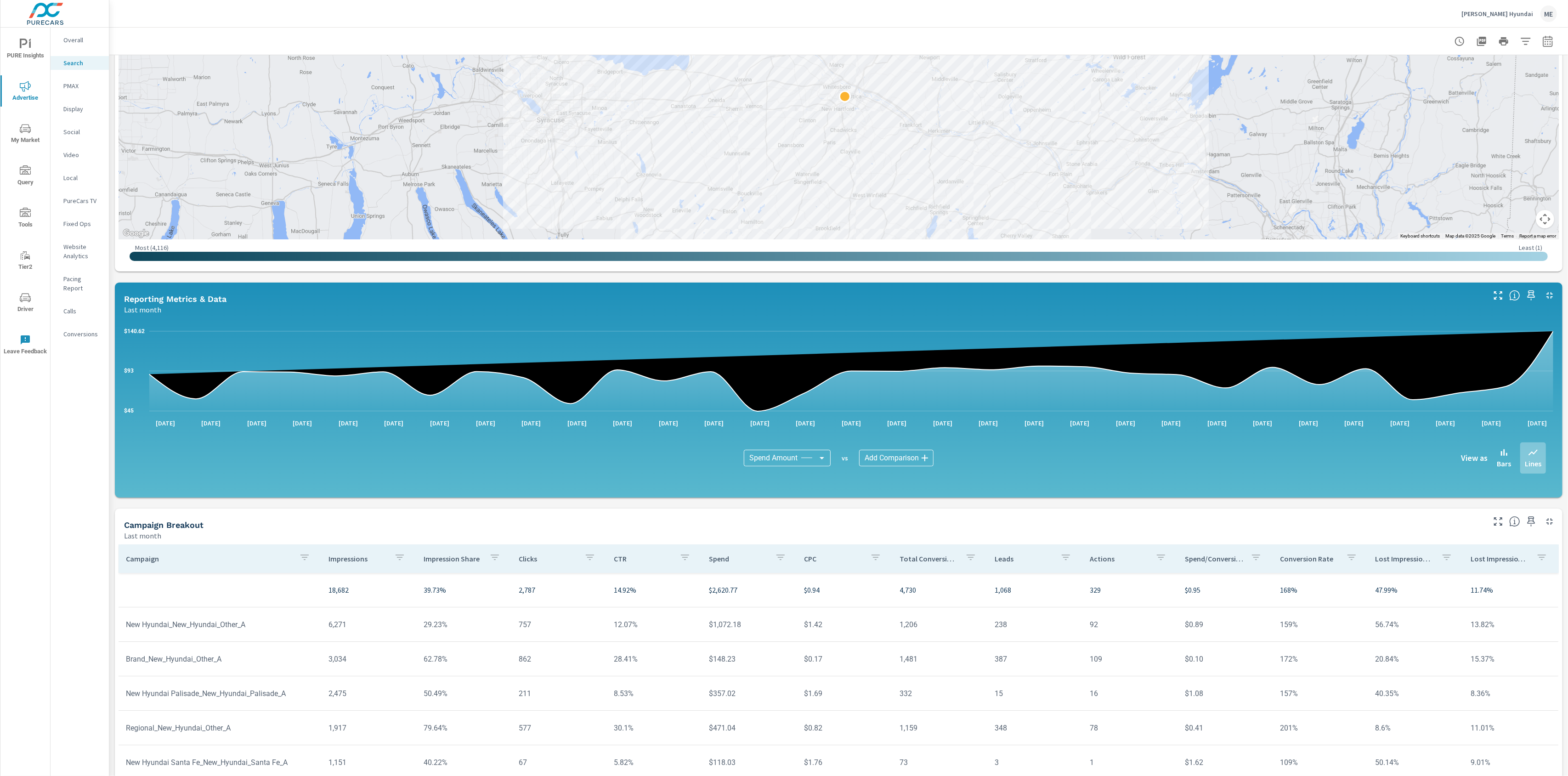
scroll to position [258, 0]
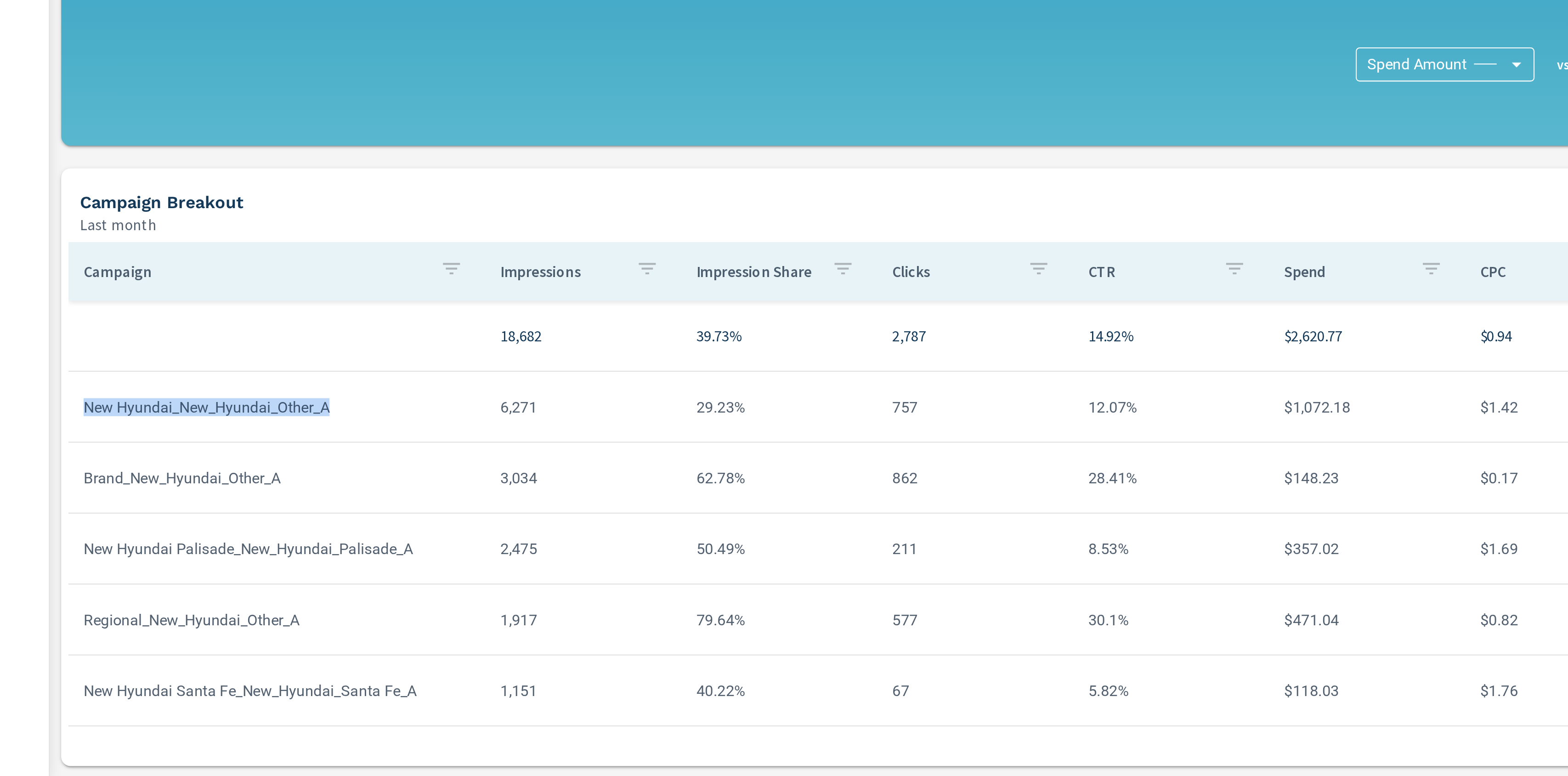
drag, startPoint x: 128, startPoint y: 596, endPoint x: 267, endPoint y: 595, distance: 139.0
click at [267, 595] on td "New Hyundai_New_Hyundai_Other_A" at bounding box center [220, 596] width 203 height 23
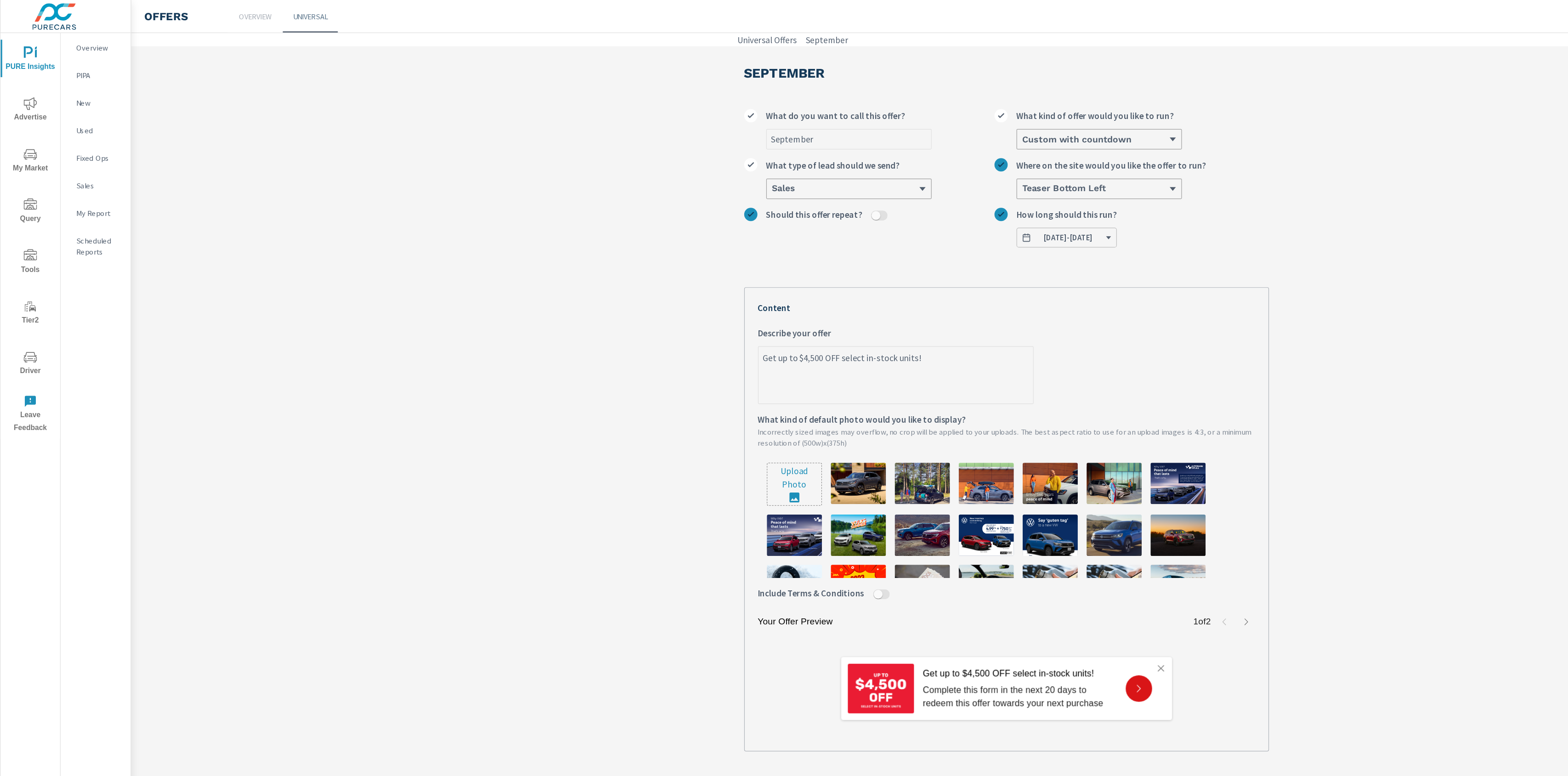
click at [1183, 205] on section "September September What do you want to call this offer? Custom with countdown …" at bounding box center [839, 362] width 1458 height 648
click at [1182, 214] on section "September September What do you want to call this offer? Custom with countdown …" at bounding box center [839, 362] width 1458 height 648
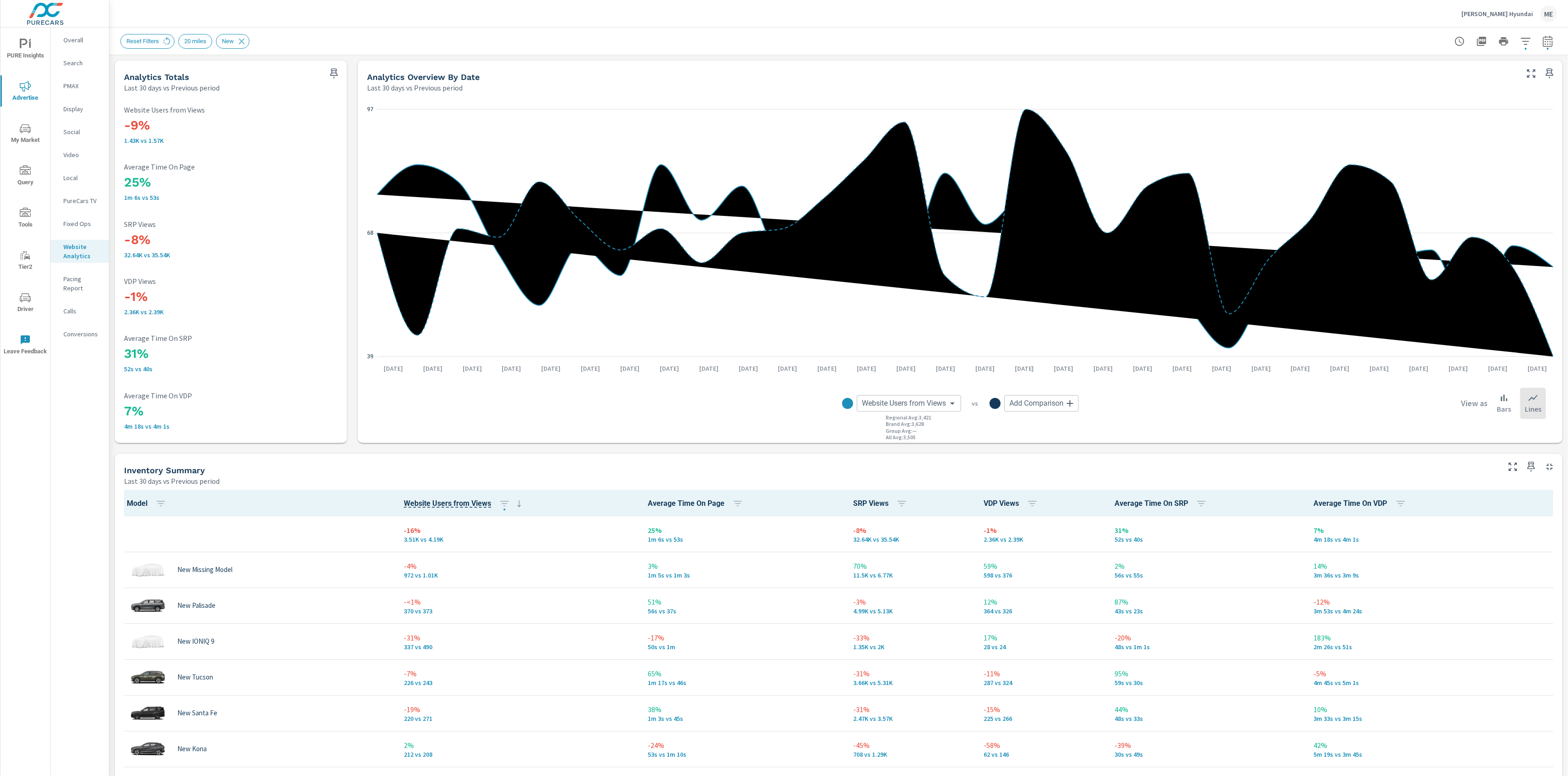
scroll to position [1, 0]
click at [21, 171] on icon "nav menu" at bounding box center [25, 171] width 11 height 11
